Goal: Check status: Check status

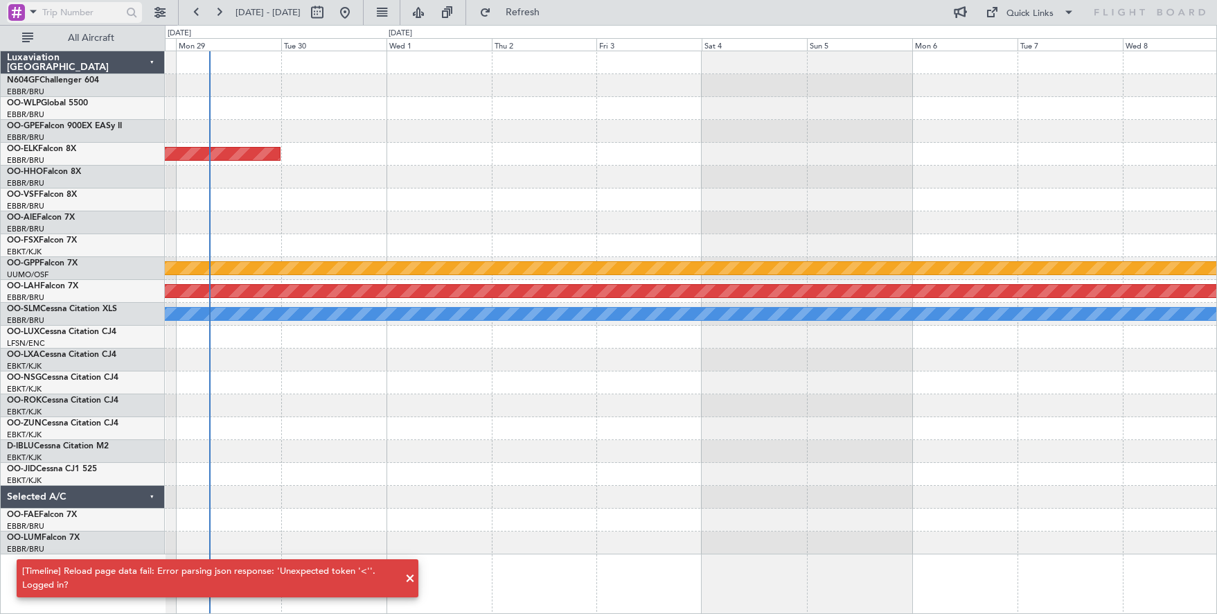
click at [139, 3] on div at bounding box center [74, 12] width 135 height 21
click at [129, 10] on div at bounding box center [131, 12] width 15 height 15
click at [408, 573] on span at bounding box center [410, 578] width 17 height 17
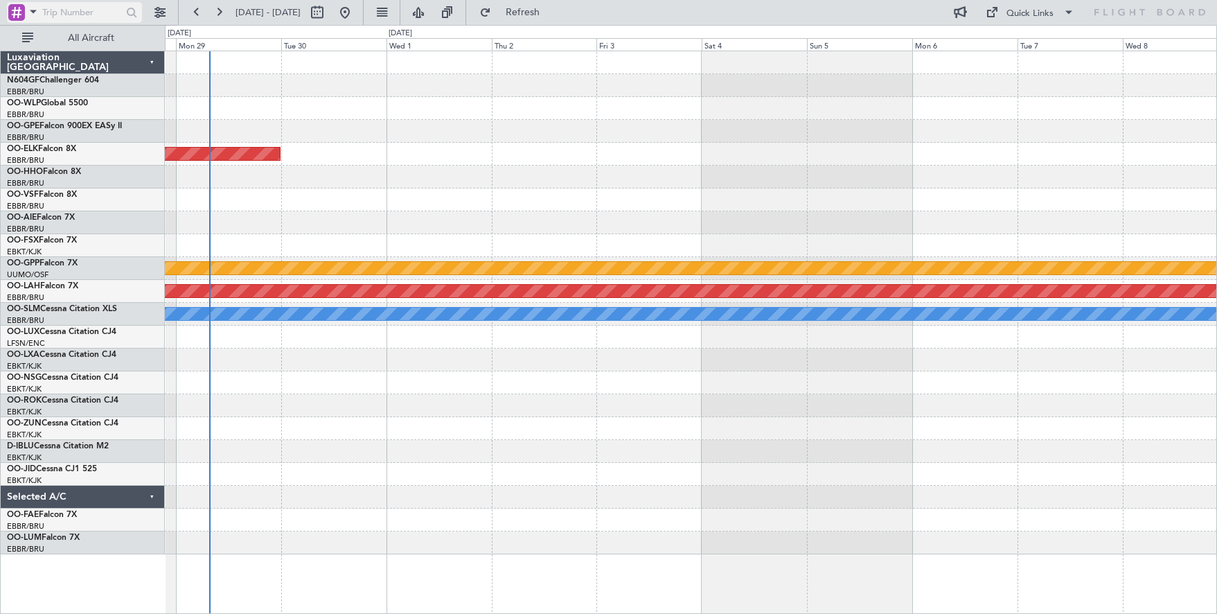
click at [129, 11] on div at bounding box center [131, 12] width 15 height 15
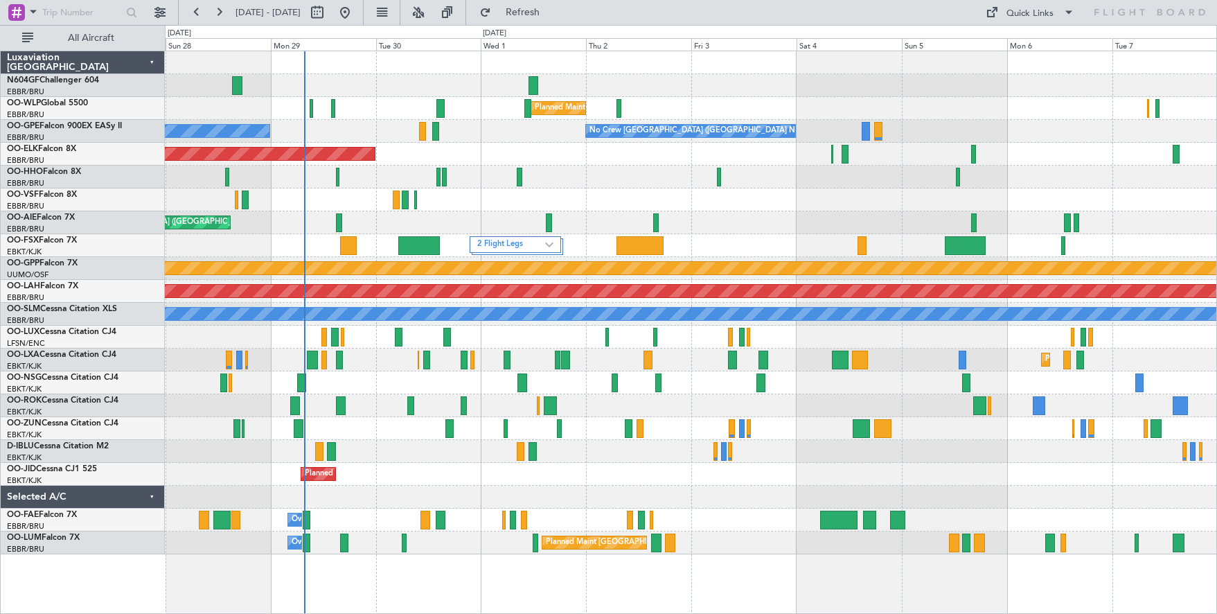
click at [780, 211] on div "Planned Maint [GEOGRAPHIC_DATA] ([GEOGRAPHIC_DATA]) Unplanned Maint Amsterdam (…" at bounding box center [690, 222] width 1051 height 23
